Goal: Task Accomplishment & Management: Manage account settings

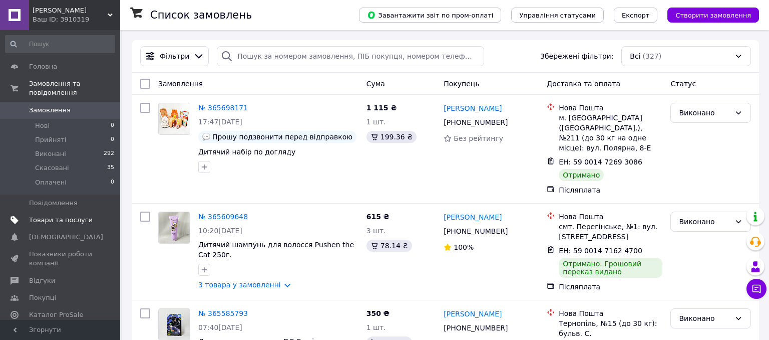
click at [58, 215] on span "Товари та послуги" at bounding box center [61, 219] width 64 height 9
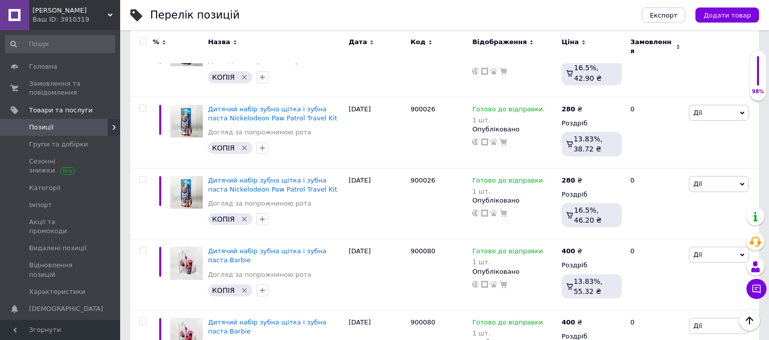
scroll to position [7006, 0]
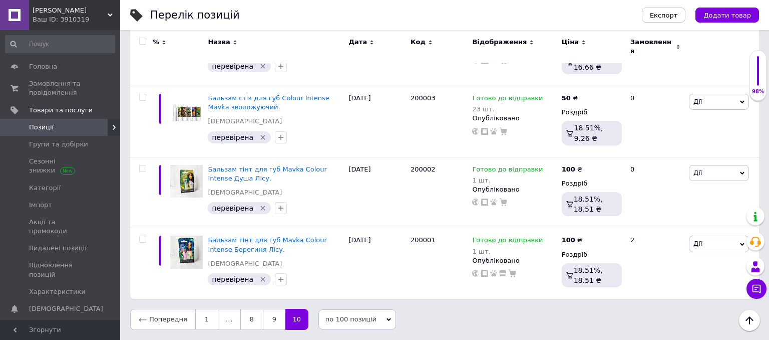
scroll to position [5963, 0]
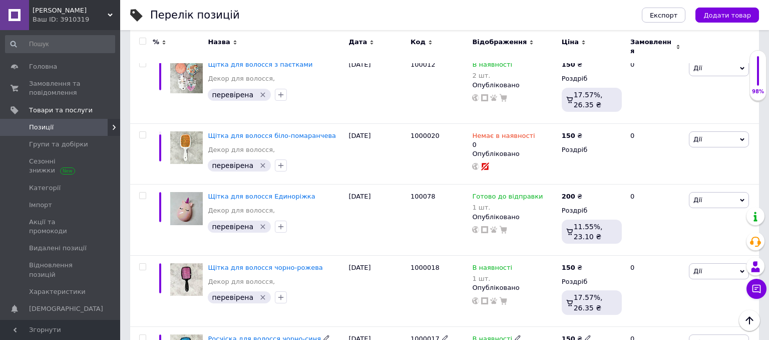
scroll to position [6995, 0]
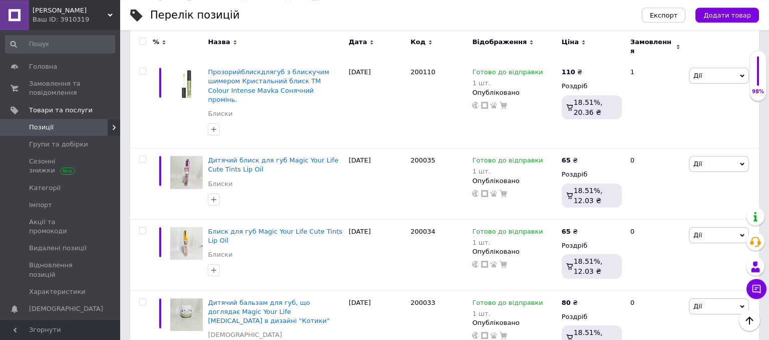
scroll to position [4932, 0]
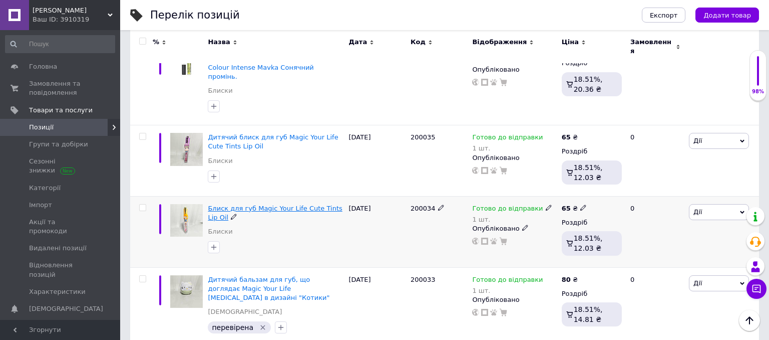
click at [243, 204] on span "Блиск для губ Magic Your Life Сute Tints Lip Oil" at bounding box center [275, 212] width 134 height 17
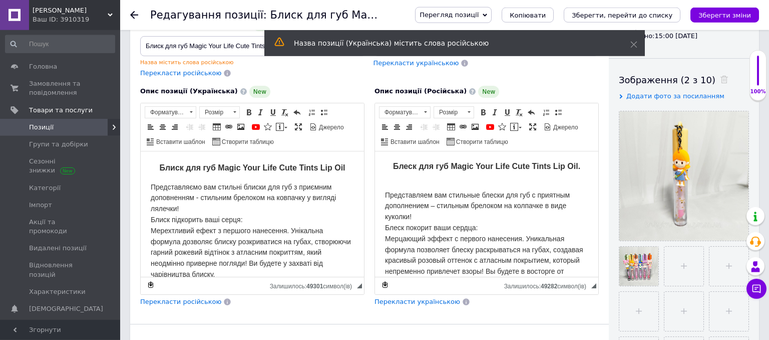
scroll to position [106, 0]
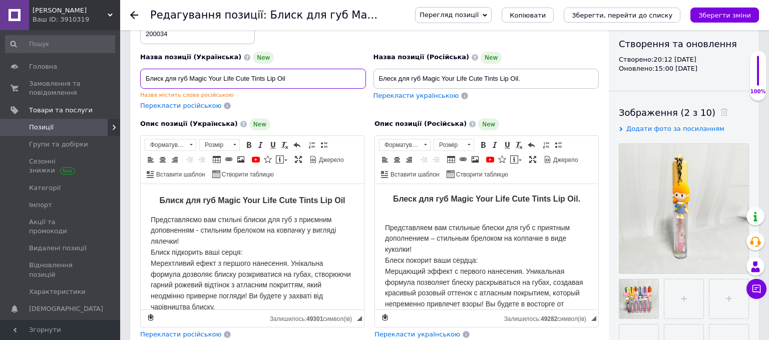
drag, startPoint x: 150, startPoint y: 78, endPoint x: 106, endPoint y: 73, distance: 43.9
click at [140, 73] on input "Блиск для губ Magic Your Life Сute Tints Lip Oil" at bounding box center [253, 79] width 226 height 20
click at [213, 79] on input "Дитячий блиск для губ Magic Your Life Сute Tints Lip Oil" at bounding box center [253, 79] width 226 height 20
type input "Дитячий блиск для губ Magic Your Life Сute Tints Lip Oil"
click at [189, 96] on div "Назва містить слова російською" at bounding box center [253, 95] width 226 height 8
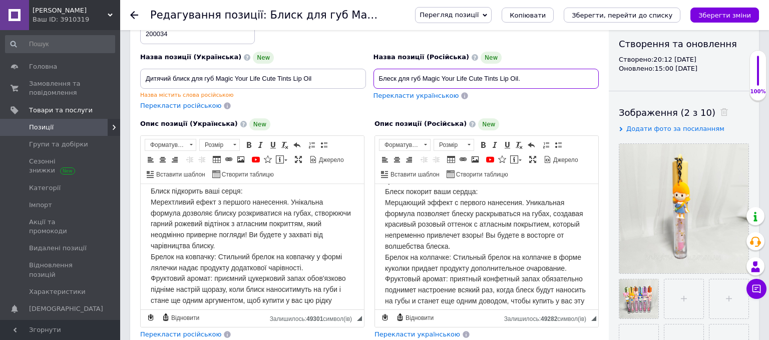
drag, startPoint x: 382, startPoint y: 78, endPoint x: 354, endPoint y: 78, distance: 28.0
click at [374, 78] on input "Блеск для губ Magic Your Life Сute Tints Lip Oil." at bounding box center [487, 79] width 226 height 20
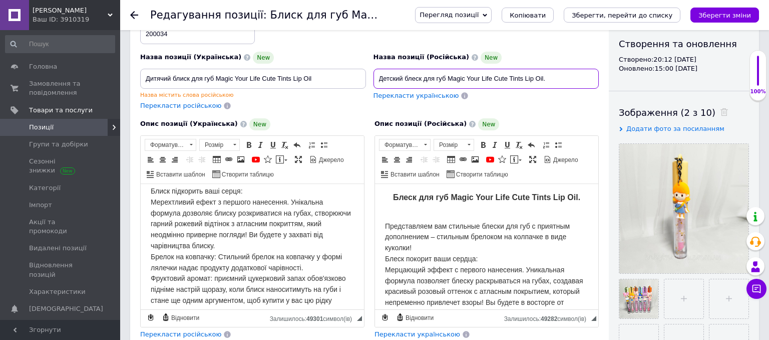
scroll to position [0, 0]
type input "Детский блеск для губ Magic Your Life Сute Tints Lip Oil."
click at [408, 216] on p "Представляем вам стильные блески для губ с приятным дополнением – стильным брел…" at bounding box center [486, 298] width 203 height 175
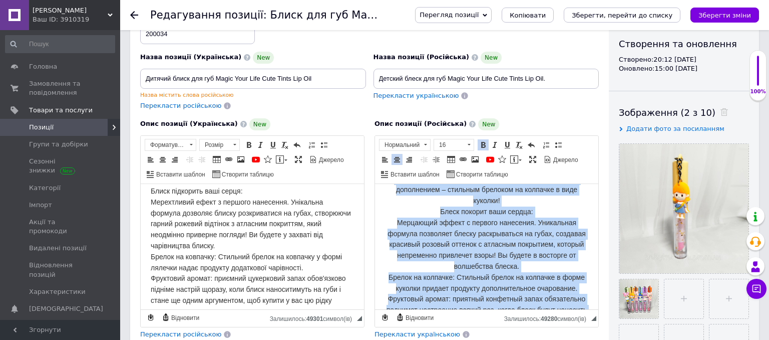
scroll to position [69, 0]
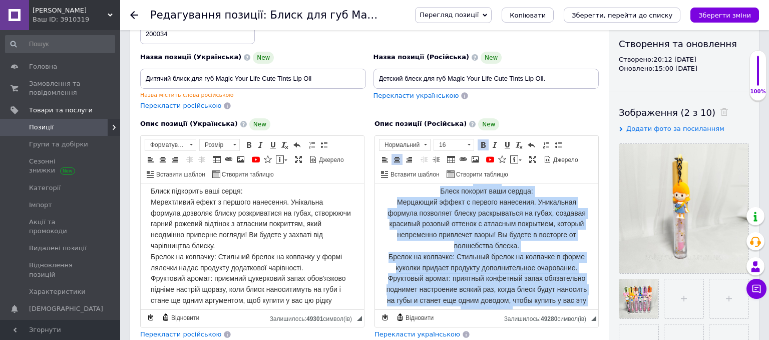
drag, startPoint x: 394, startPoint y: 225, endPoint x: 955, endPoint y: 501, distance: 624.9
click at [583, 239] on html "Блеск для губ Magic Your Life Сute Tints Lip Oil. Представляем вам стильные бле…" at bounding box center [486, 176] width 223 height 125
click at [388, 156] on span at bounding box center [385, 159] width 8 height 8
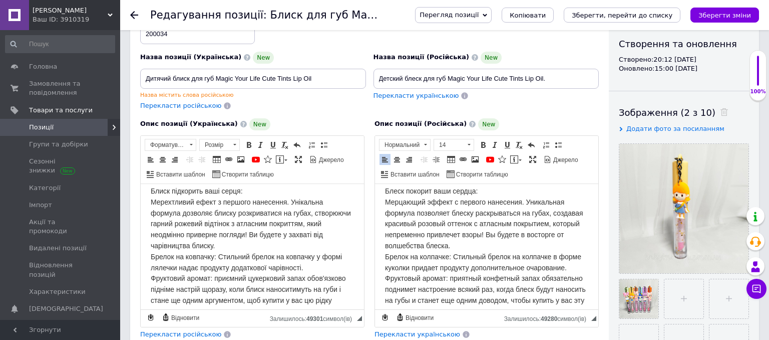
click at [457, 238] on p "Представляем вам стильные блески для губ с приятным дополнением – стильным брел…" at bounding box center [486, 229] width 203 height 175
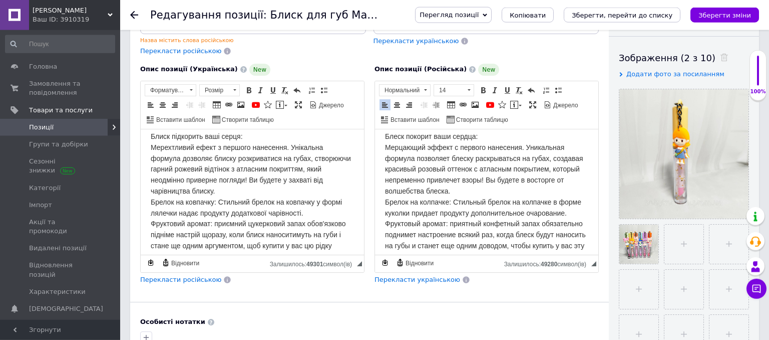
scroll to position [264, 0]
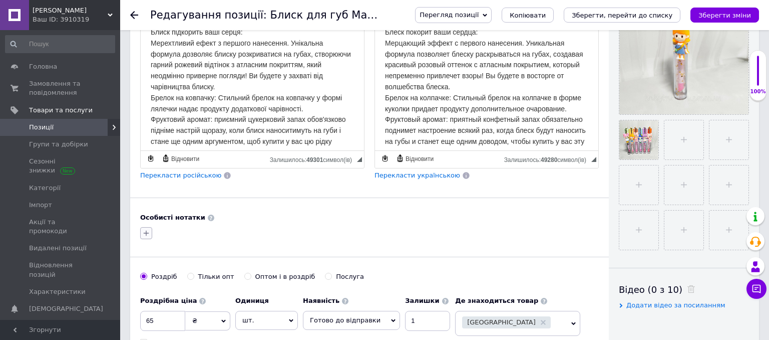
click at [141, 233] on button "button" at bounding box center [146, 233] width 12 height 12
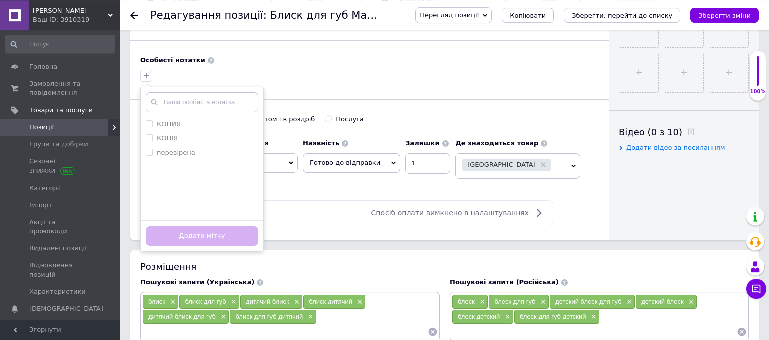
scroll to position [423, 0]
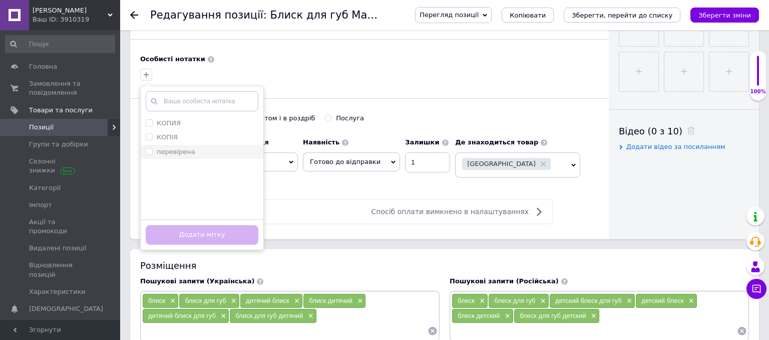
click at [182, 151] on label "перевірена" at bounding box center [176, 152] width 39 height 8
checkbox input "true"
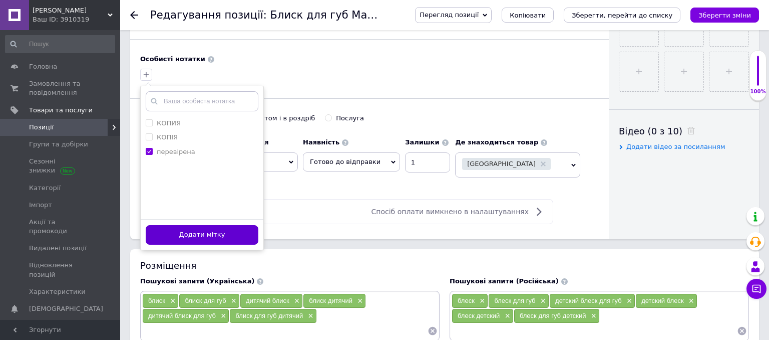
click at [209, 226] on button "Додати мітку" at bounding box center [202, 235] width 113 height 20
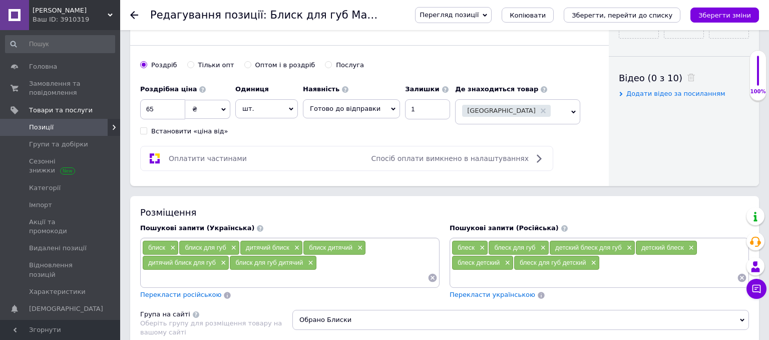
scroll to position [158, 0]
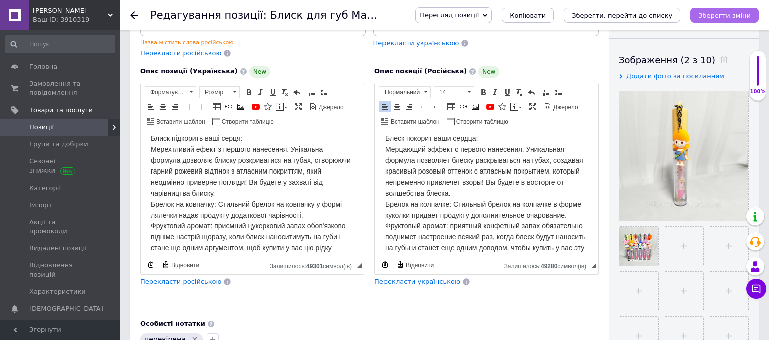
click at [722, 19] on icon "Зберегти зміни" at bounding box center [725, 16] width 53 height 8
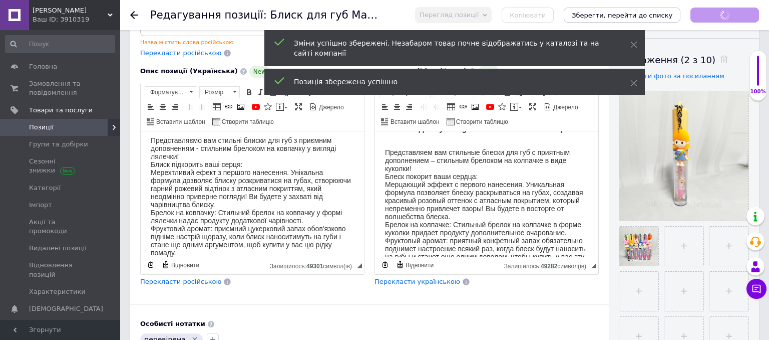
scroll to position [0, 0]
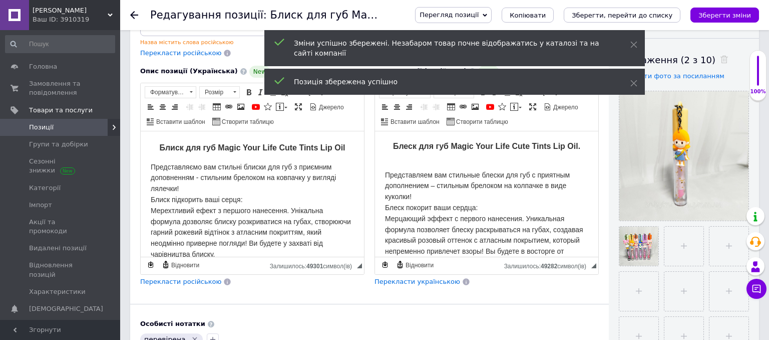
click at [134, 17] on icon at bounding box center [134, 15] width 8 height 8
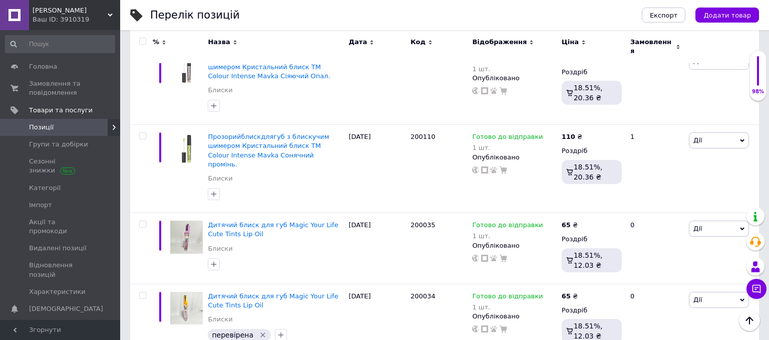
scroll to position [4857, 0]
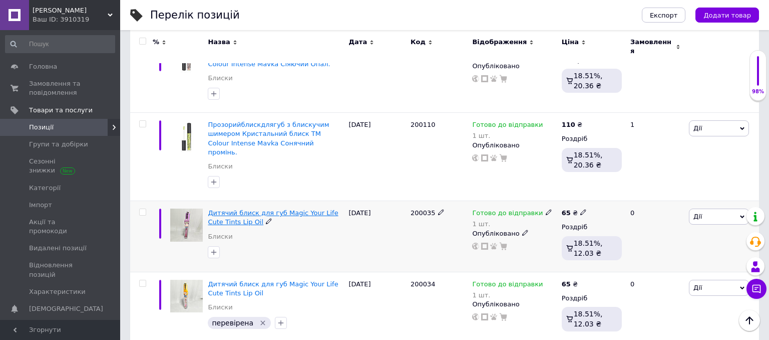
click at [260, 209] on span "Дитячий блиск для губ Magic Your Life Сute Tints Lip Oil" at bounding box center [273, 217] width 130 height 17
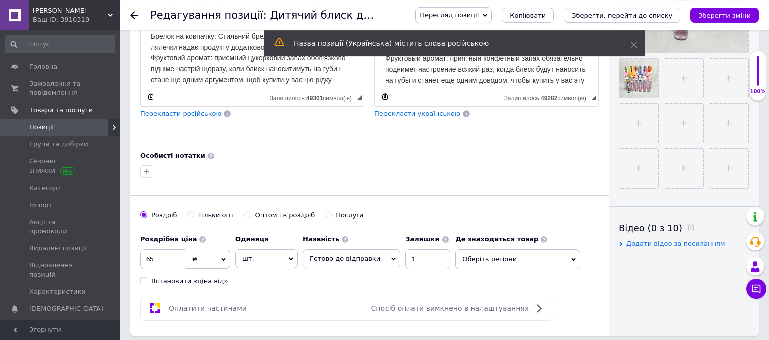
scroll to position [317, 0]
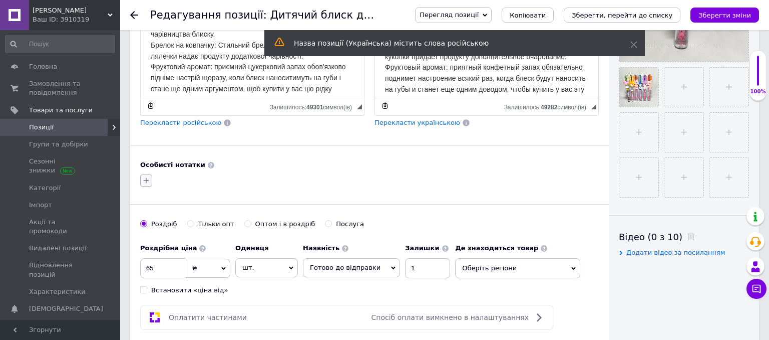
click at [147, 179] on icon "button" at bounding box center [146, 180] width 8 height 8
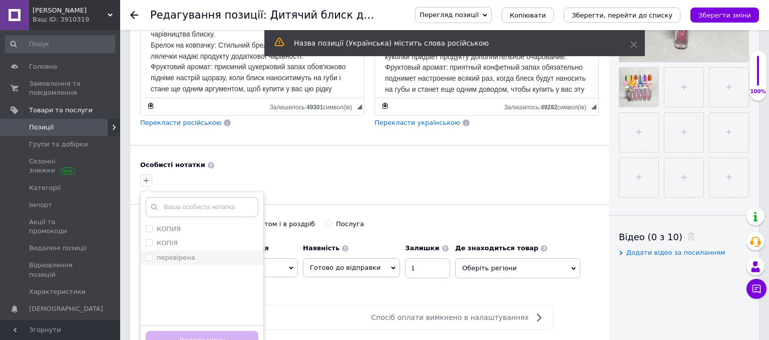
click at [202, 253] on div "перевірена" at bounding box center [202, 257] width 113 height 9
checkbox input "true"
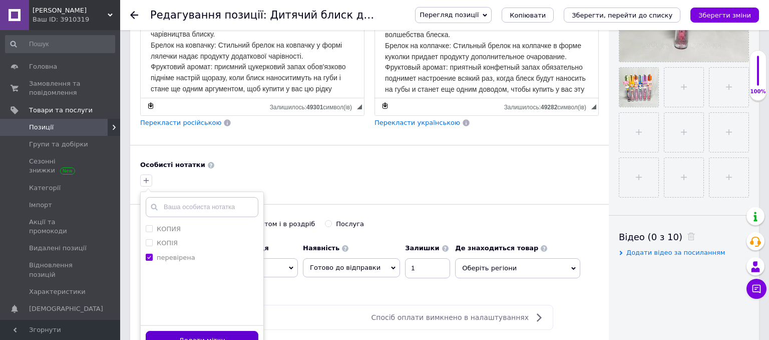
click at [211, 331] on button "Додати мітку" at bounding box center [202, 341] width 113 height 20
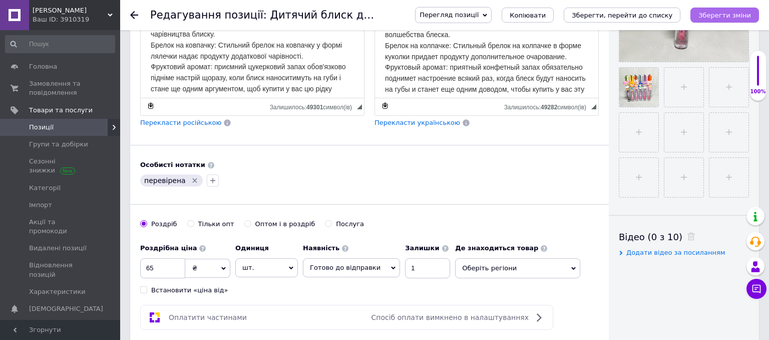
click at [720, 18] on icon "Зберегти зміни" at bounding box center [725, 16] width 53 height 8
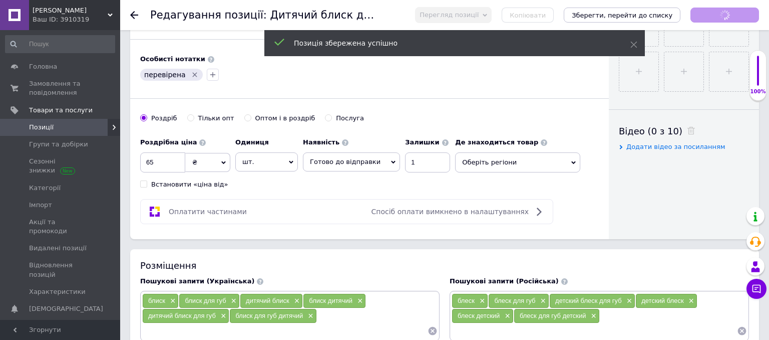
scroll to position [0, 0]
click at [519, 163] on span "Оберіть регіони" at bounding box center [517, 162] width 125 height 20
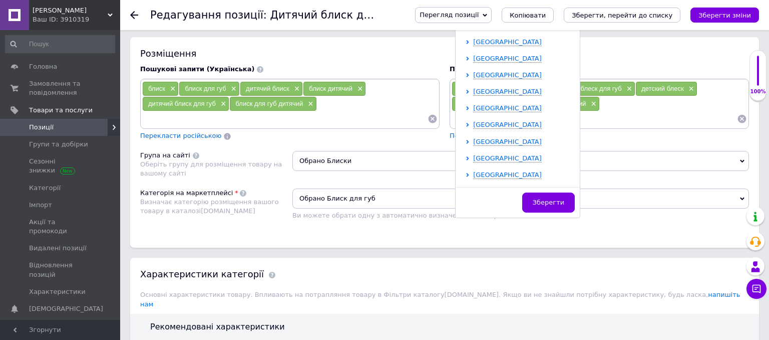
scroll to position [106, 0]
click at [492, 74] on span "[GEOGRAPHIC_DATA]" at bounding box center [507, 78] width 69 height 8
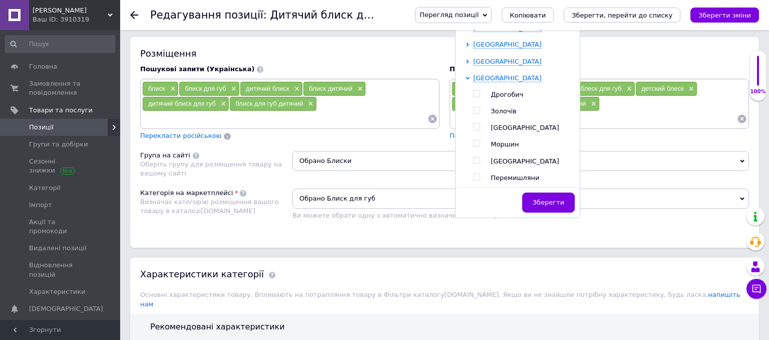
click at [473, 124] on input "checkbox" at bounding box center [476, 127] width 7 height 7
checkbox input "true"
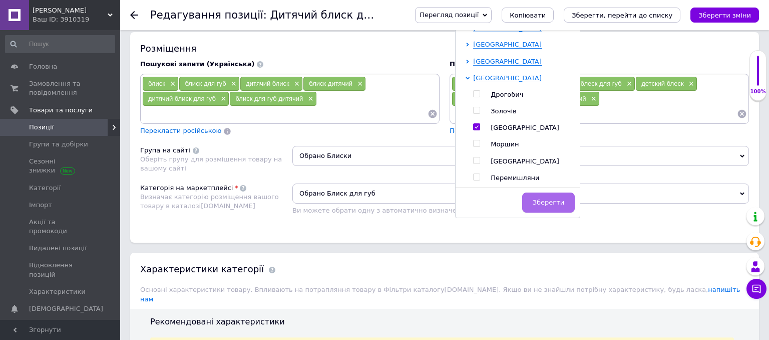
click at [540, 201] on span "Зберегти" at bounding box center [549, 202] width 32 height 8
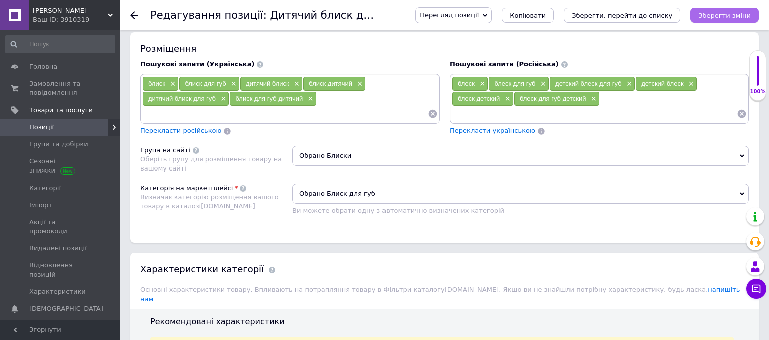
click at [716, 19] on icon "Зберегти зміни" at bounding box center [725, 16] width 53 height 8
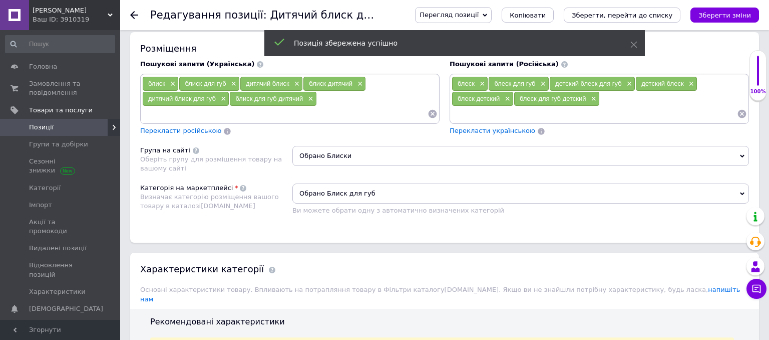
click at [137, 14] on icon at bounding box center [134, 15] width 8 height 8
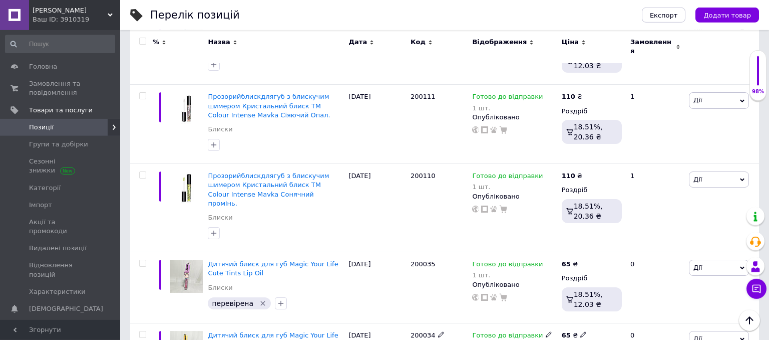
scroll to position [4804, 0]
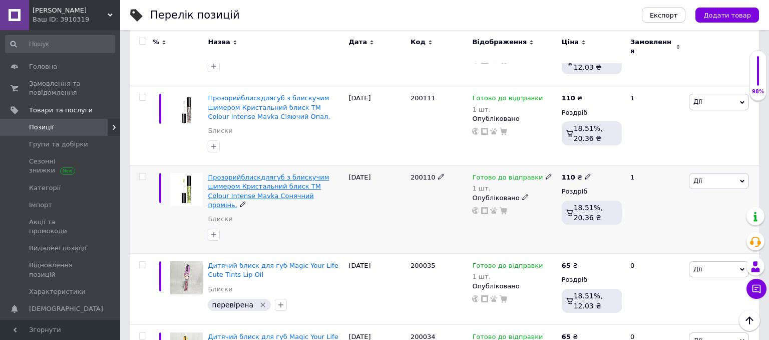
click at [273, 173] on span "Прозорийблискдлягуб з блискучим шимером Кристальний блиск TM Colour Intense Mav…" at bounding box center [268, 190] width 121 height 35
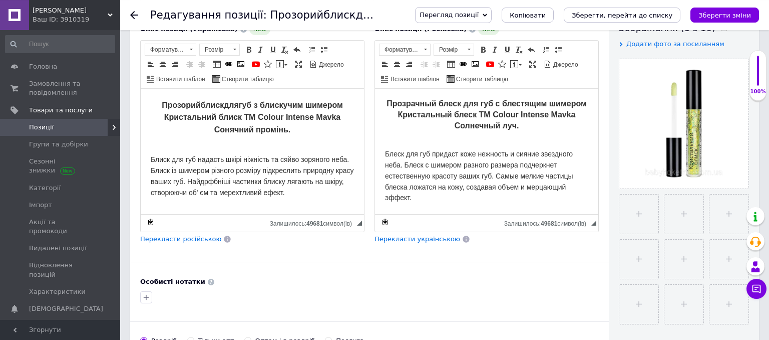
scroll to position [211, 0]
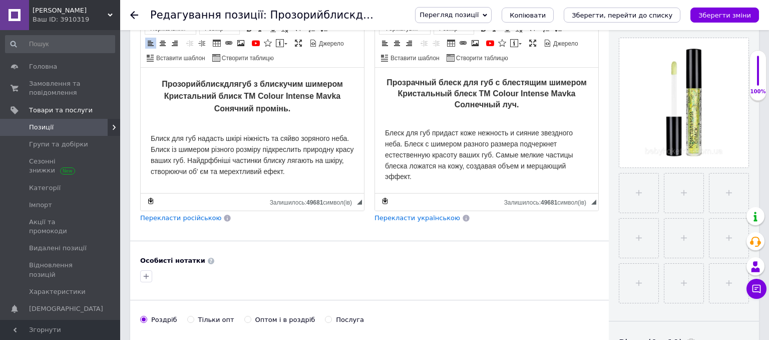
click at [196, 124] on p "Блиск для губ надасть шкірі ніжність та сяйво зоряного неба. Блиск із шимером р…" at bounding box center [252, 149] width 203 height 55
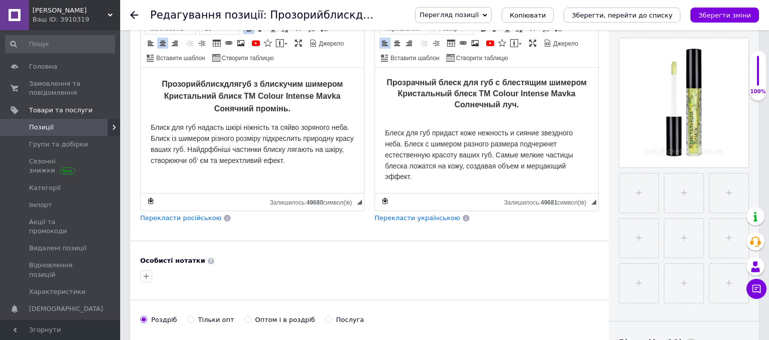
click at [413, 119] on p "Блеск для губ придаст коже нежность и сияние звездного неба. Блеск с шимером ра…" at bounding box center [486, 150] width 203 height 66
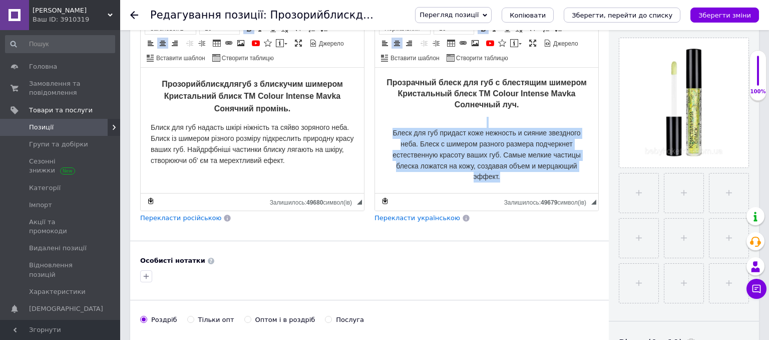
drag, startPoint x: 532, startPoint y: 179, endPoint x: 385, endPoint y: 119, distance: 159.0
click at [385, 119] on p "Блеск для губ придаст коже нежность и сияние звездного неба. Блеск с шимером ра…" at bounding box center [486, 150] width 203 height 66
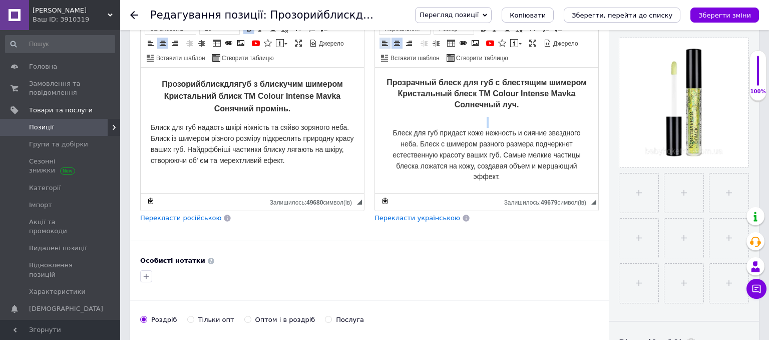
click at [382, 41] on span at bounding box center [385, 43] width 8 height 8
click at [290, 233] on div "Основна інформація При збереженні товару порожні поля перекладуться автоматично…" at bounding box center [369, 134] width 479 height 611
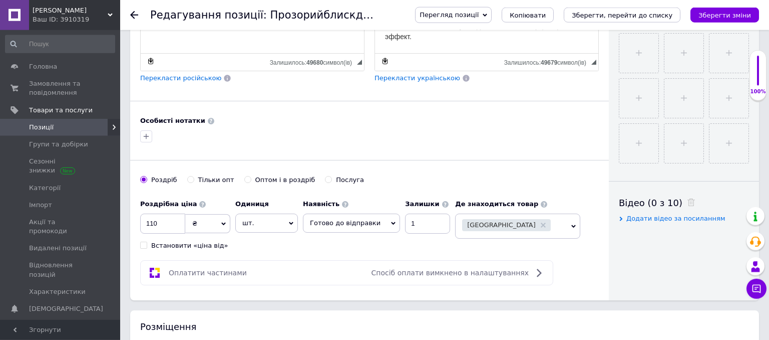
scroll to position [370, 0]
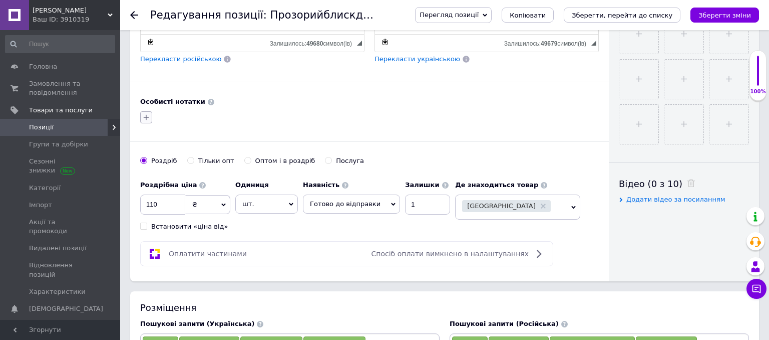
click at [147, 118] on icon "button" at bounding box center [146, 117] width 8 height 8
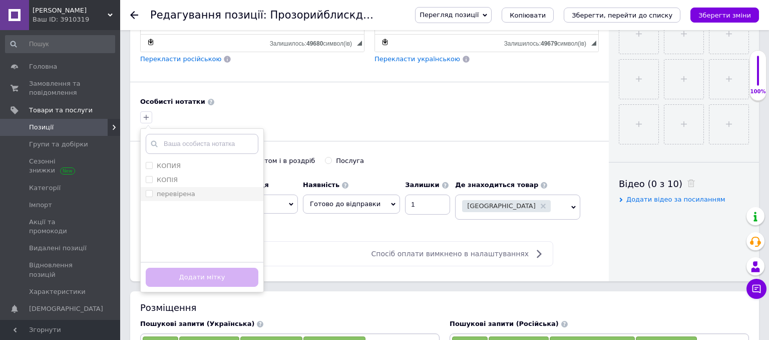
click at [182, 195] on label "перевірена" at bounding box center [176, 194] width 39 height 8
checkbox input "true"
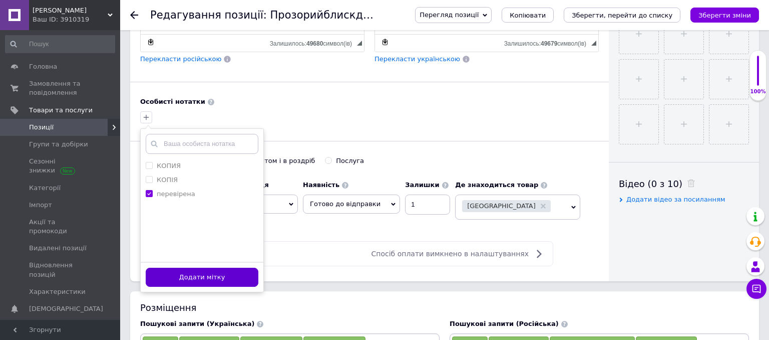
click at [217, 282] on button "Додати мітку" at bounding box center [202, 277] width 113 height 20
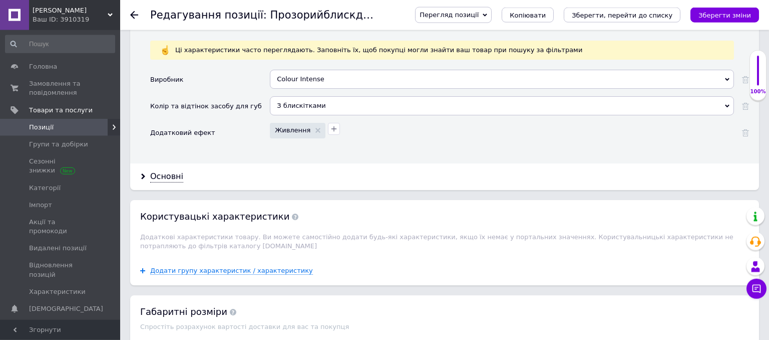
scroll to position [1005, 0]
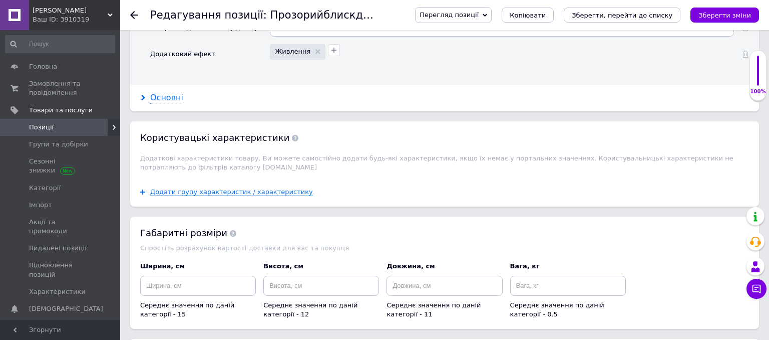
click at [163, 92] on div "Основні" at bounding box center [166, 98] width 33 height 12
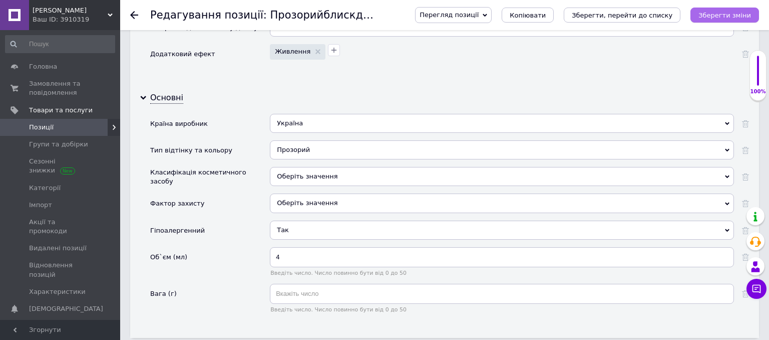
click at [720, 13] on icon "Зберегти зміни" at bounding box center [725, 16] width 53 height 8
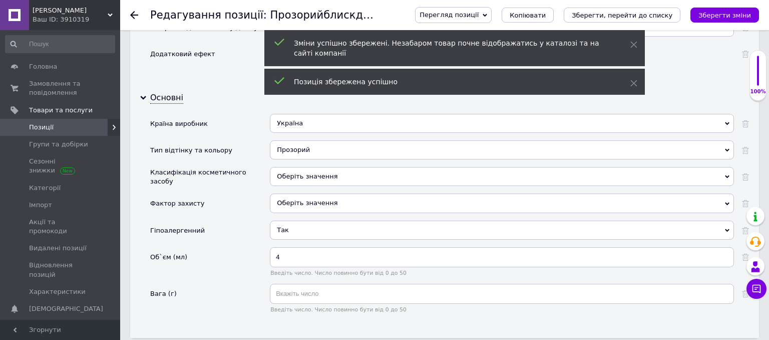
click at [133, 16] on use at bounding box center [134, 15] width 8 height 8
